Goal: Transaction & Acquisition: Download file/media

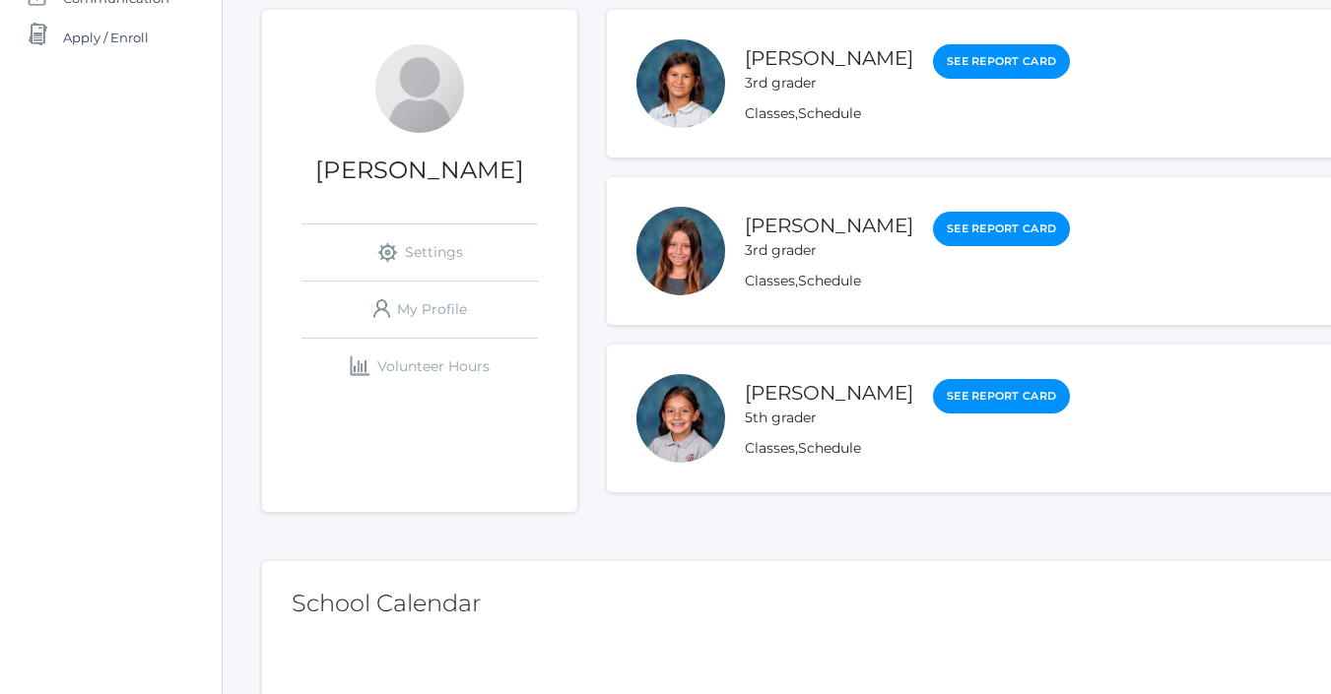
scroll to position [328, 0]
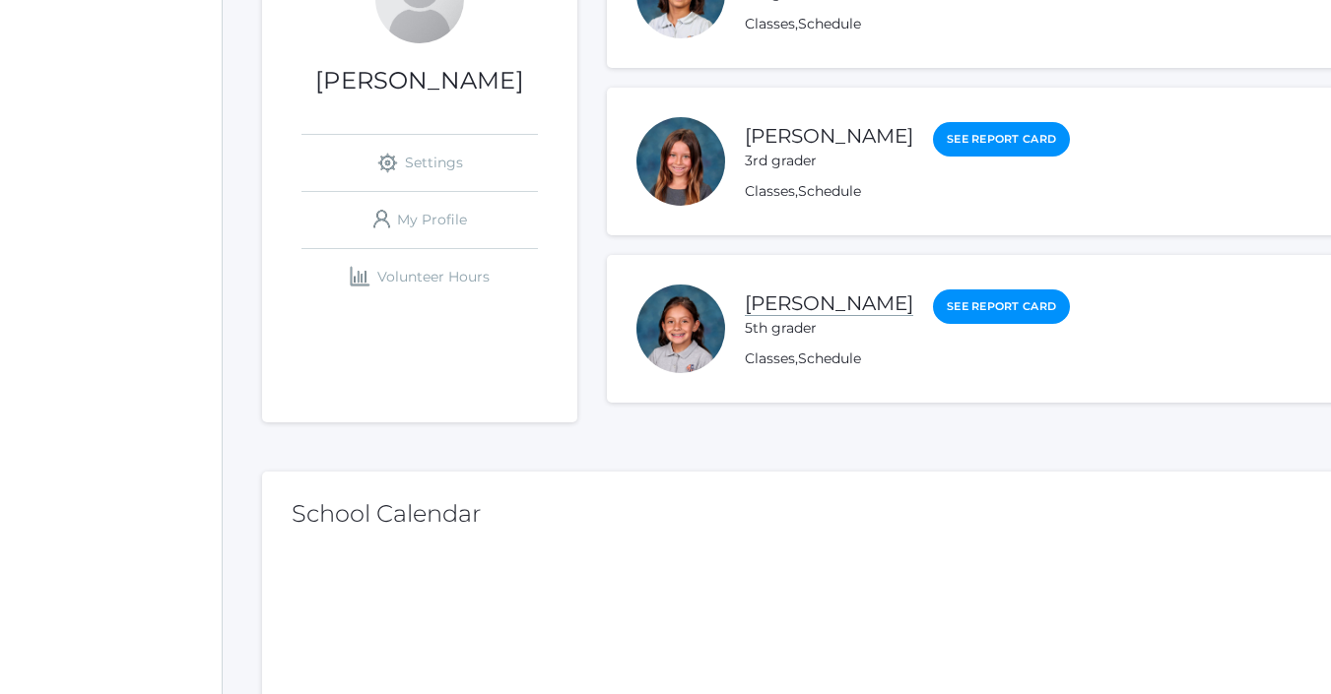
click at [838, 307] on link "[PERSON_NAME]" at bounding box center [829, 304] width 168 height 25
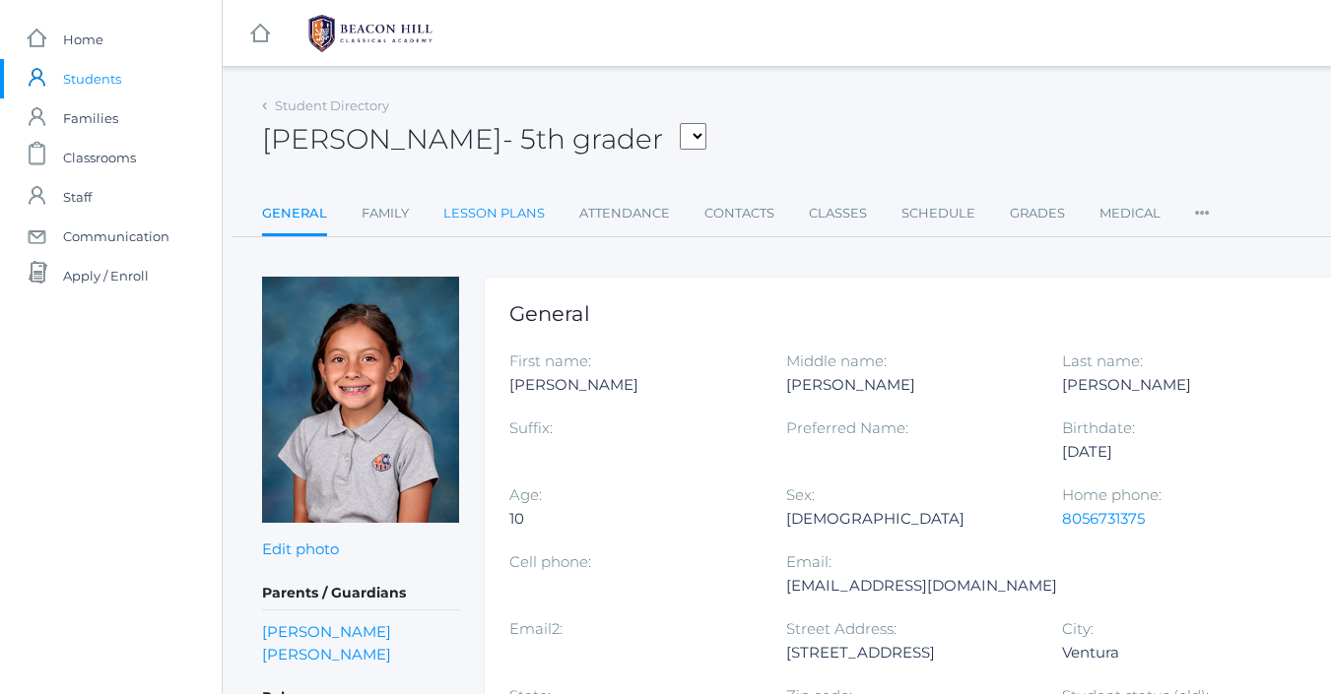
click at [530, 218] on link "Lesson Plans" at bounding box center [493, 213] width 101 height 39
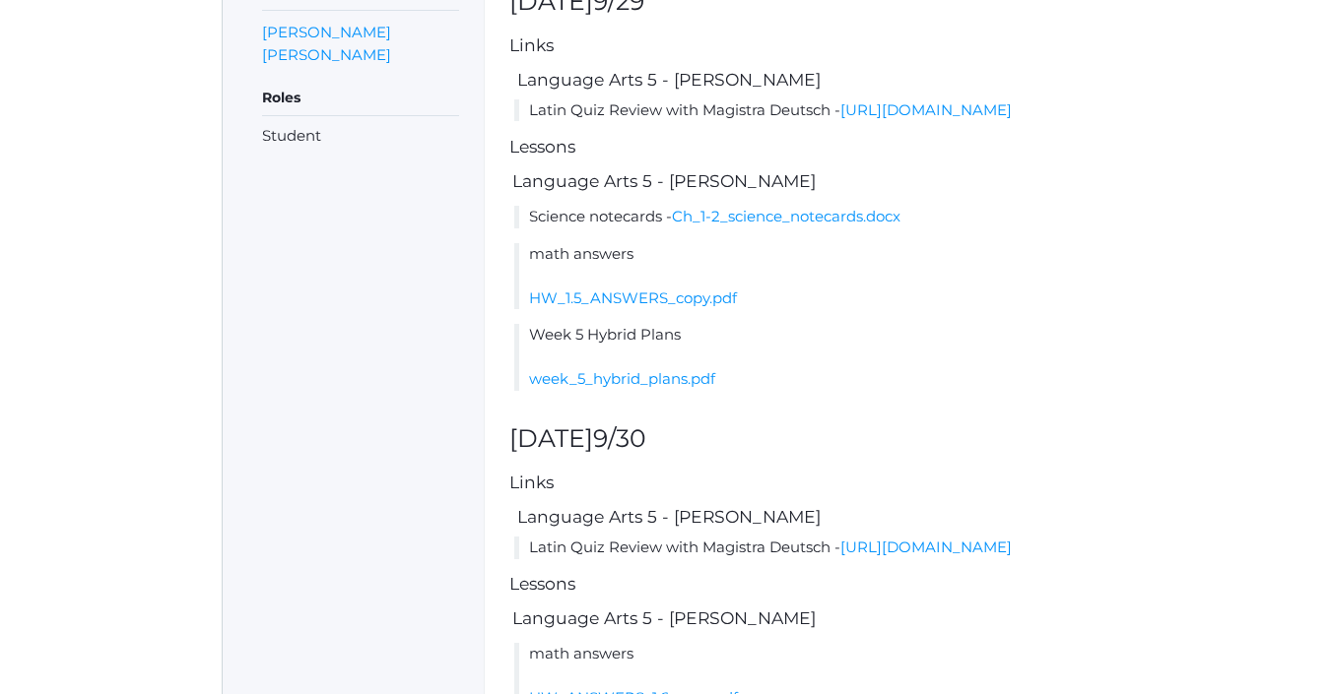
scroll to position [604, 0]
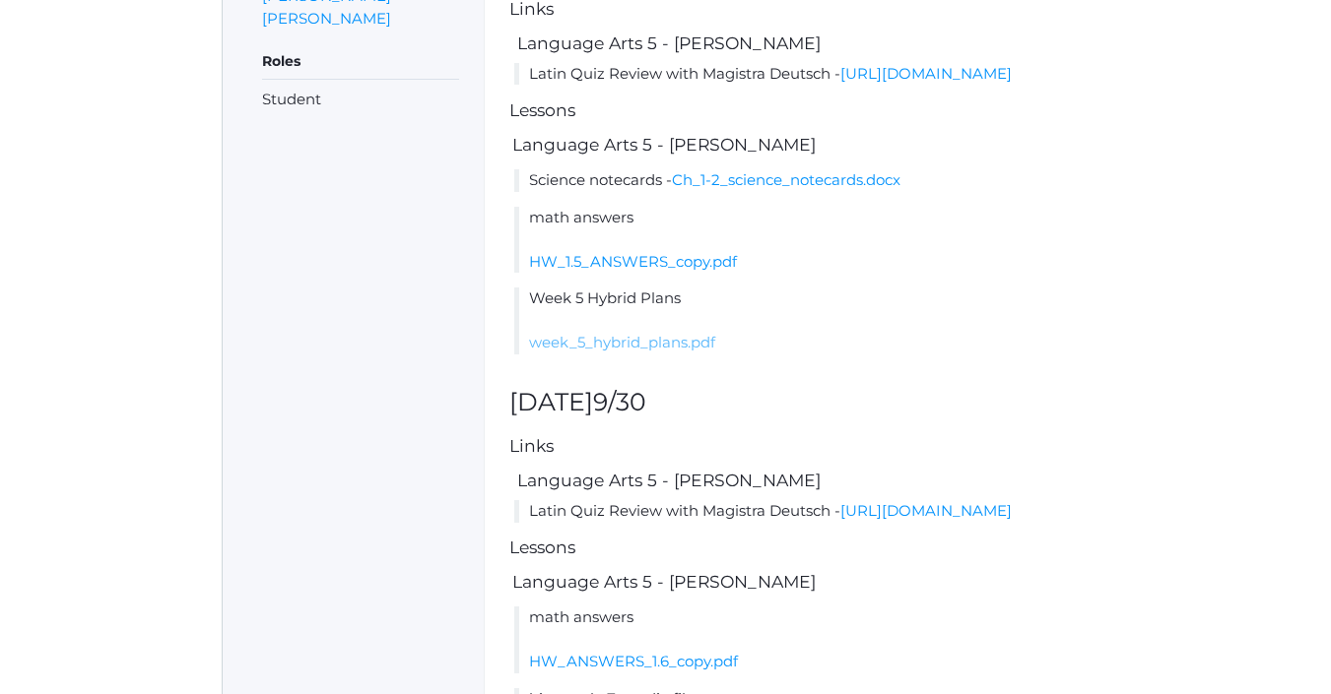
click at [616, 352] on link "week_5_hybrid_plans.pdf" at bounding box center [622, 342] width 186 height 19
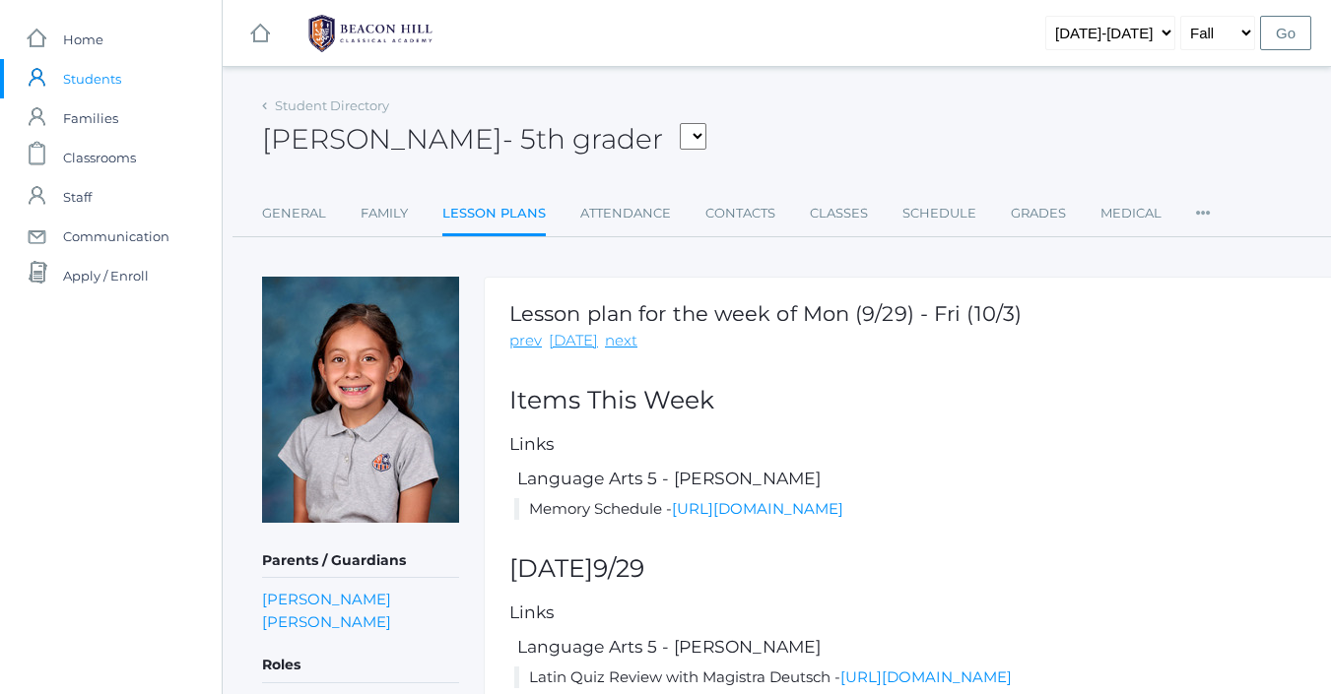
scroll to position [0, 0]
click at [80, 42] on span "Home" at bounding box center [83, 39] width 40 height 39
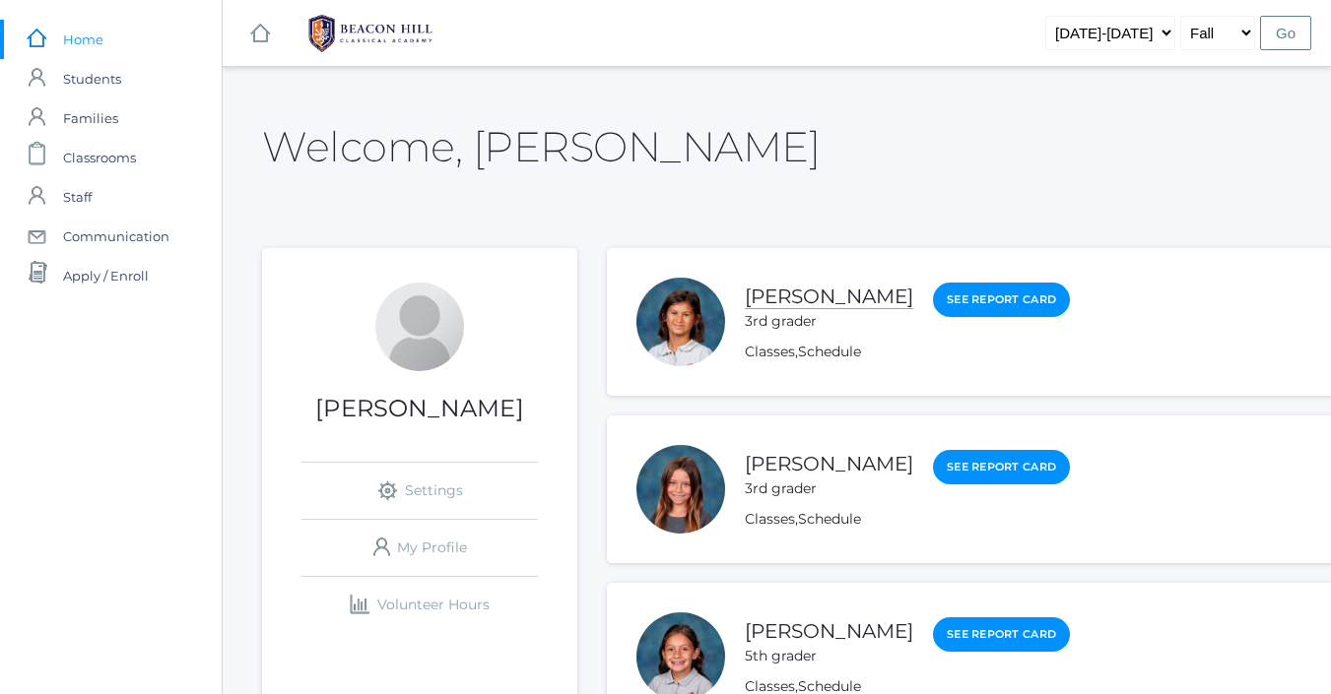
click at [811, 297] on link "[PERSON_NAME]" at bounding box center [829, 297] width 168 height 25
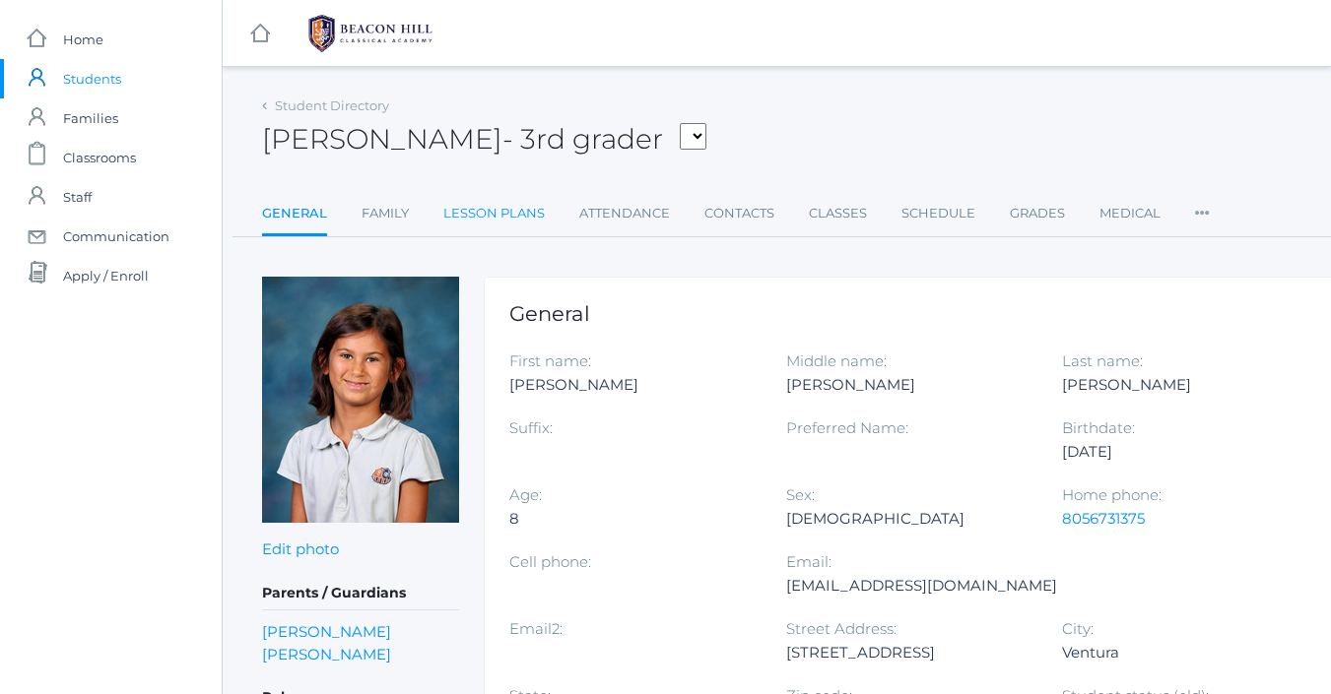
click at [528, 213] on link "Lesson Plans" at bounding box center [493, 213] width 101 height 39
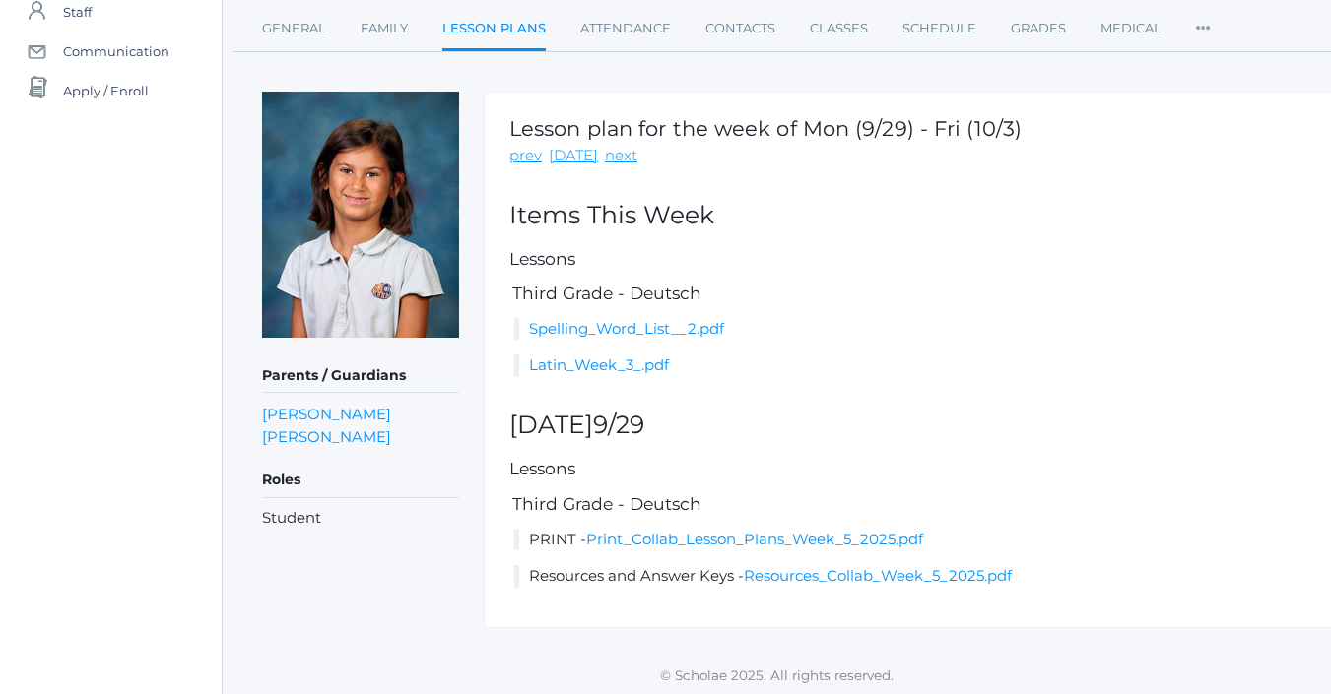
scroll to position [184, 0]
click at [685, 539] on link "Print_Collab_Lesson_Plans_Week_5_2025.pdf" at bounding box center [754, 540] width 337 height 19
